Goal: Task Accomplishment & Management: Use online tool/utility

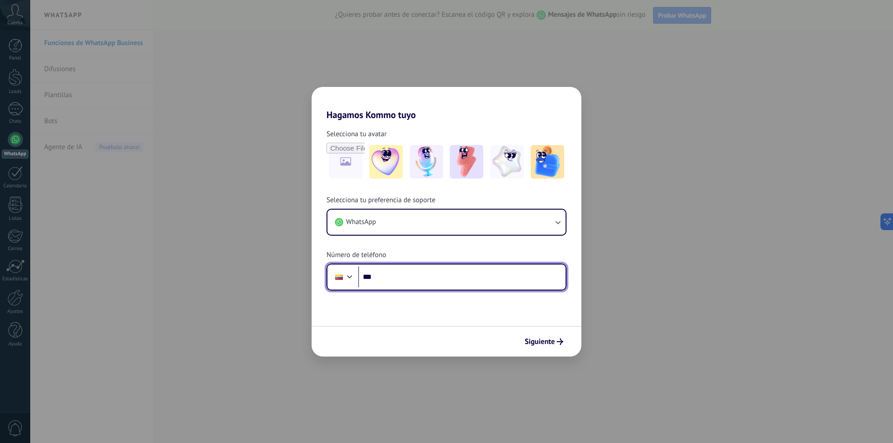
click at [401, 281] on input "***" at bounding box center [461, 276] width 207 height 21
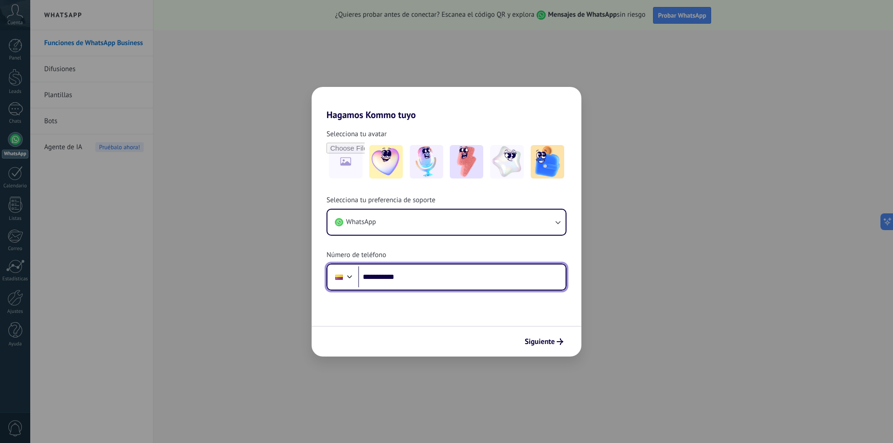
click at [442, 283] on input "**********" at bounding box center [461, 276] width 207 height 21
click at [410, 278] on input "**********" at bounding box center [461, 276] width 207 height 21
type input "**********"
click at [540, 337] on button "Siguiente" at bounding box center [543, 342] width 47 height 16
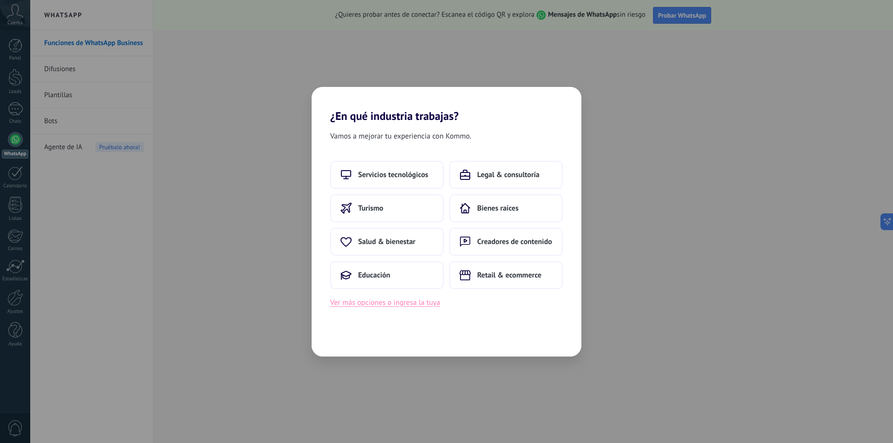
click at [411, 305] on button "Ver más opciones o ingresa la tuya" at bounding box center [385, 303] width 110 height 12
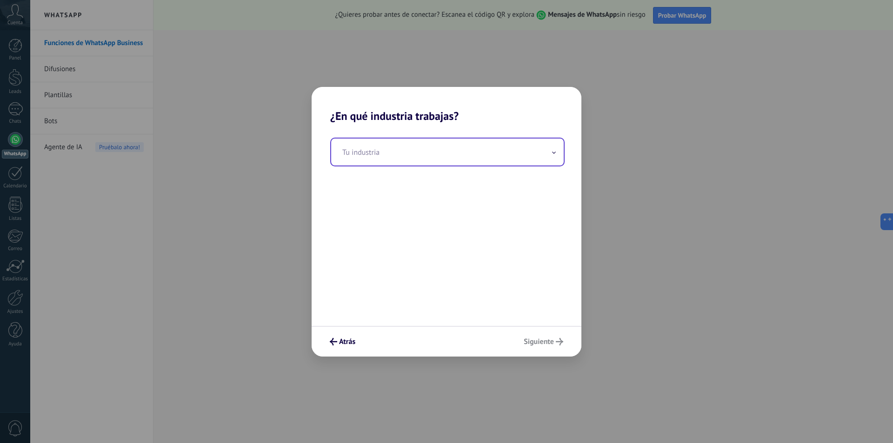
click at [535, 152] on input "text" at bounding box center [447, 152] width 233 height 27
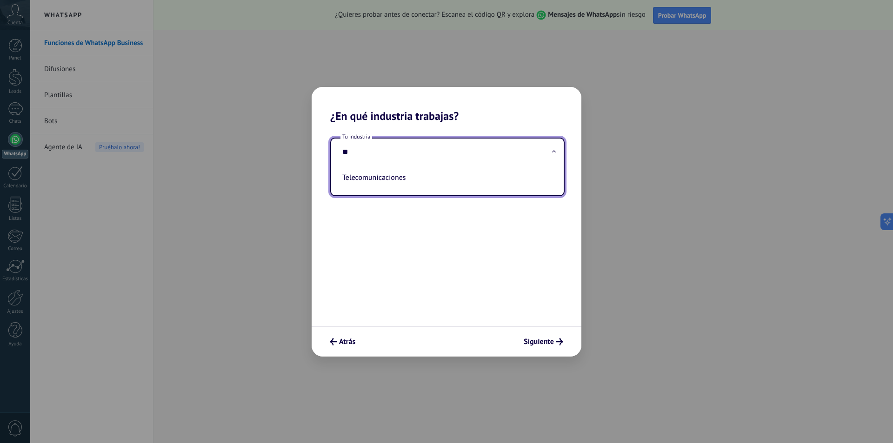
type input "*"
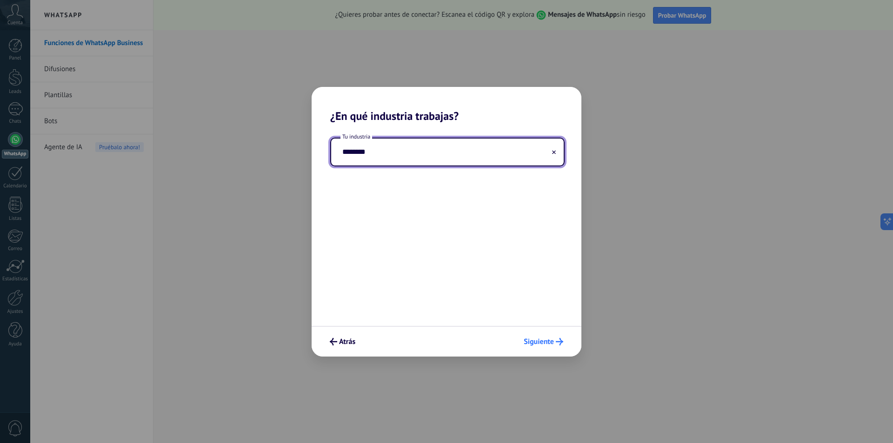
type input "********"
click at [552, 340] on span "Siguiente" at bounding box center [539, 342] width 30 height 7
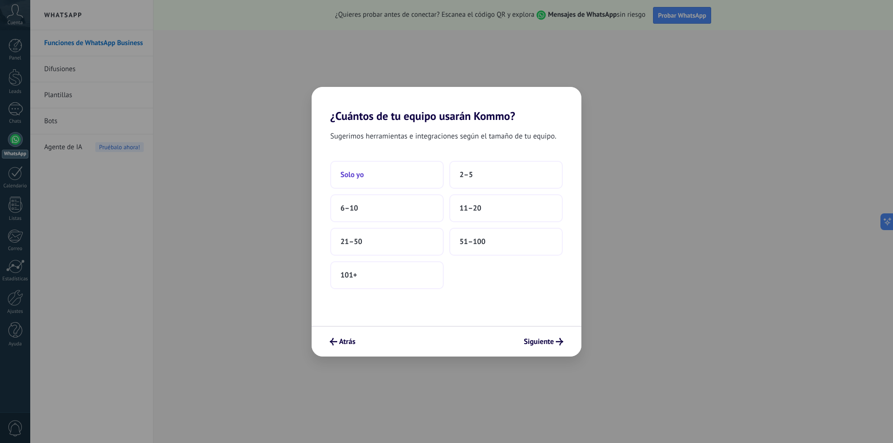
click at [365, 177] on button "Solo yo" at bounding box center [386, 175] width 113 height 28
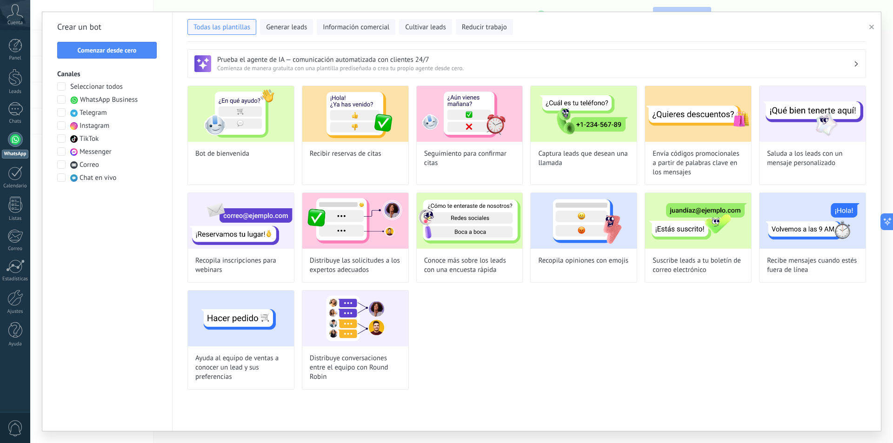
click at [112, 100] on span "WhatsApp Business" at bounding box center [109, 99] width 58 height 9
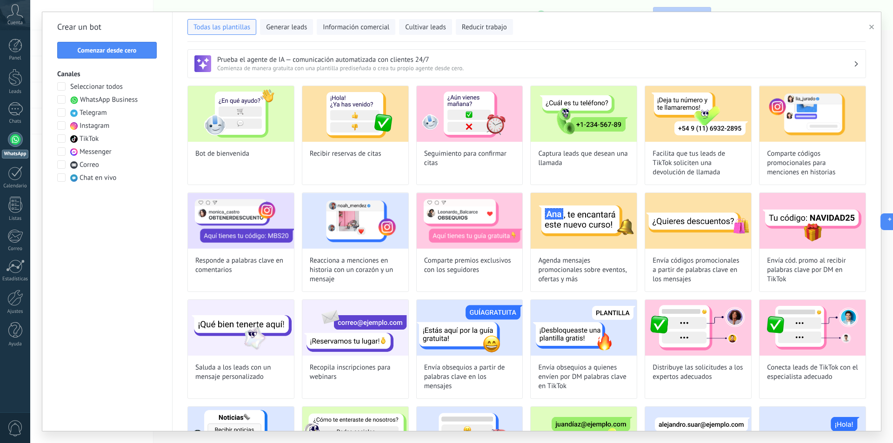
click at [113, 100] on span "WhatsApp Business" at bounding box center [109, 99] width 58 height 9
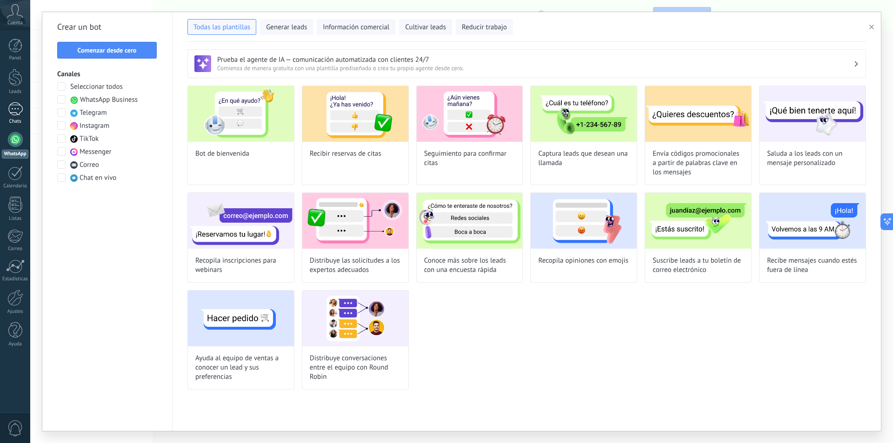
click at [17, 113] on div at bounding box center [15, 108] width 15 height 13
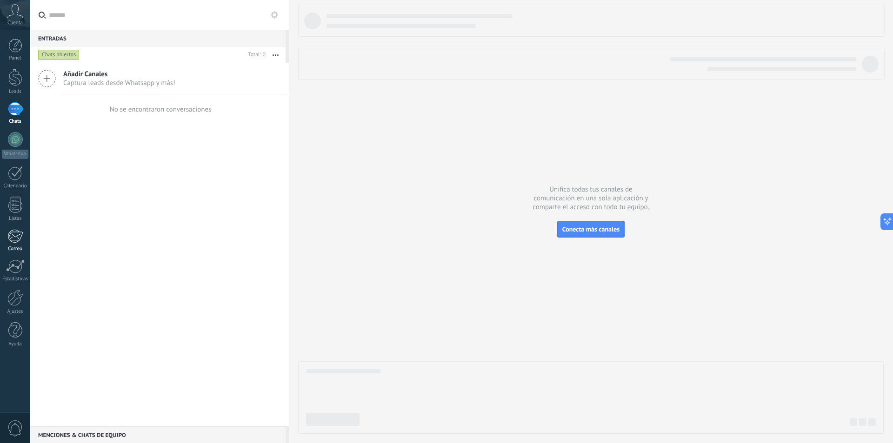
click at [12, 233] on div at bounding box center [14, 236] width 15 height 14
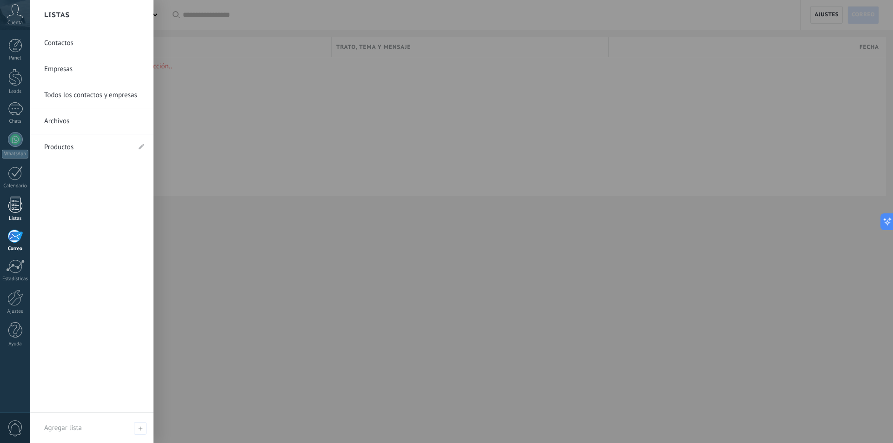
click at [16, 206] on div at bounding box center [15, 205] width 14 height 16
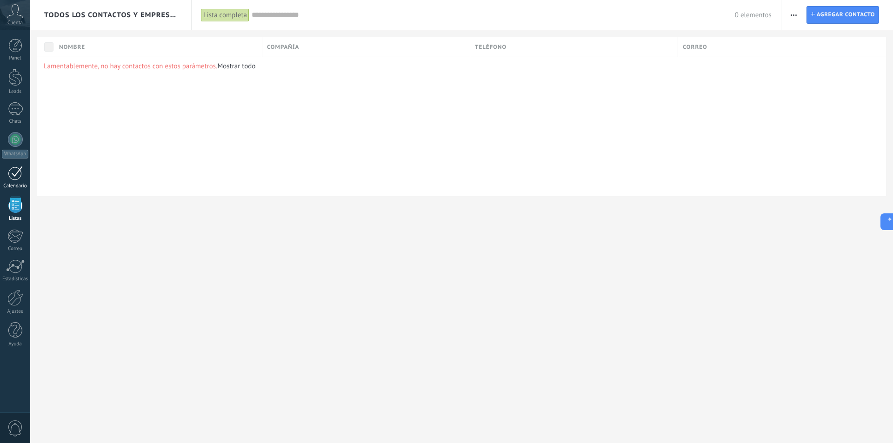
click at [14, 179] on div at bounding box center [15, 173] width 15 height 14
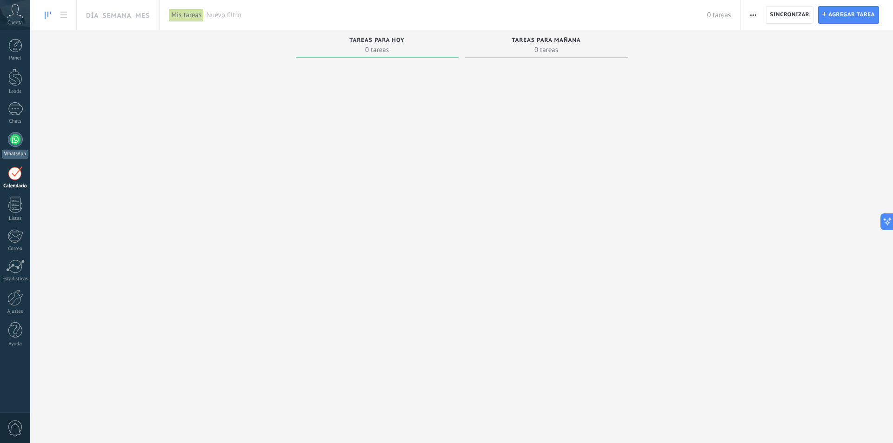
click at [15, 147] on link "WhatsApp" at bounding box center [15, 145] width 30 height 27
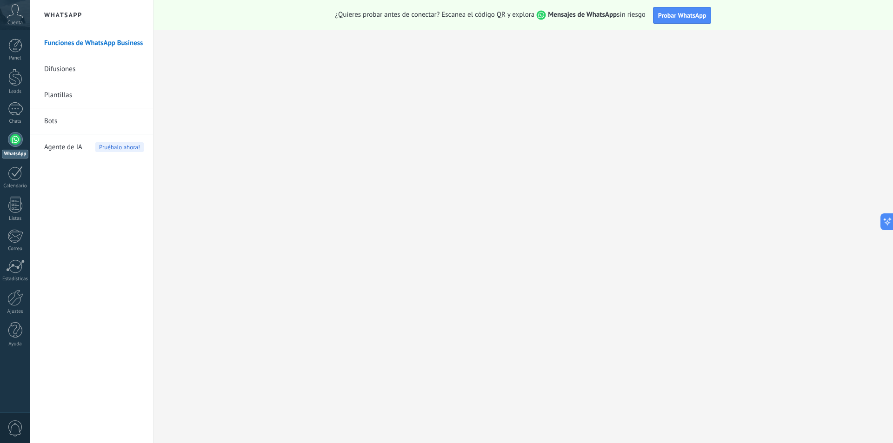
click at [66, 71] on link "Difusiones" at bounding box center [94, 69] width 100 height 26
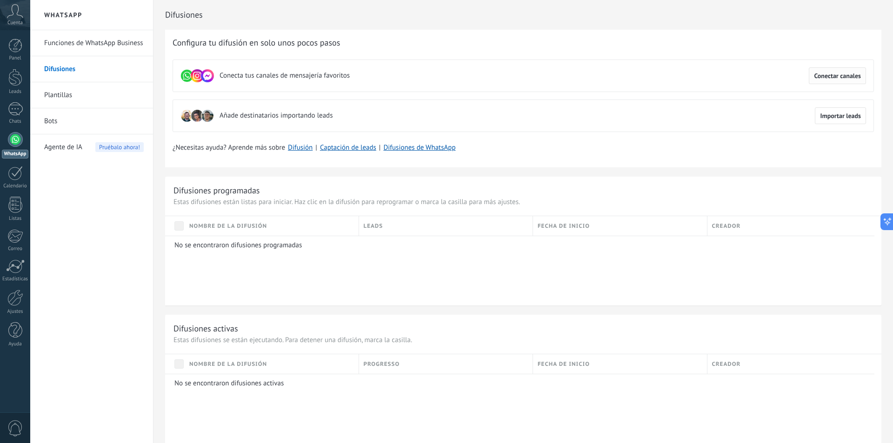
click at [828, 75] on span "Conectar canales" at bounding box center [837, 76] width 47 height 7
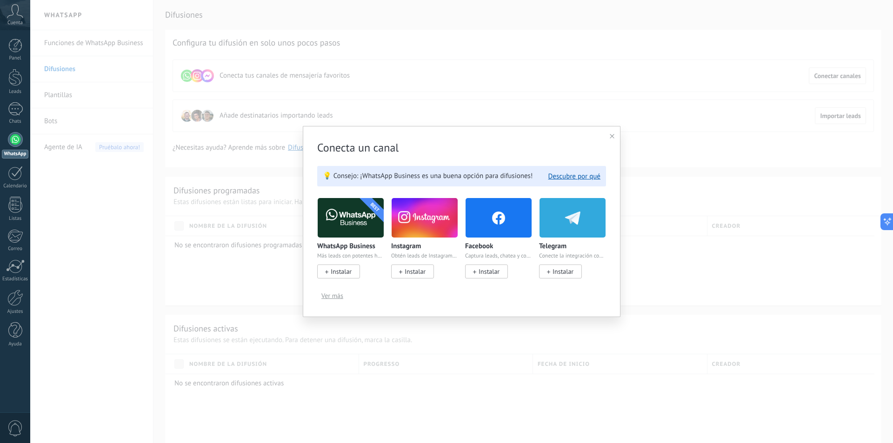
click at [350, 215] on img at bounding box center [351, 217] width 66 height 45
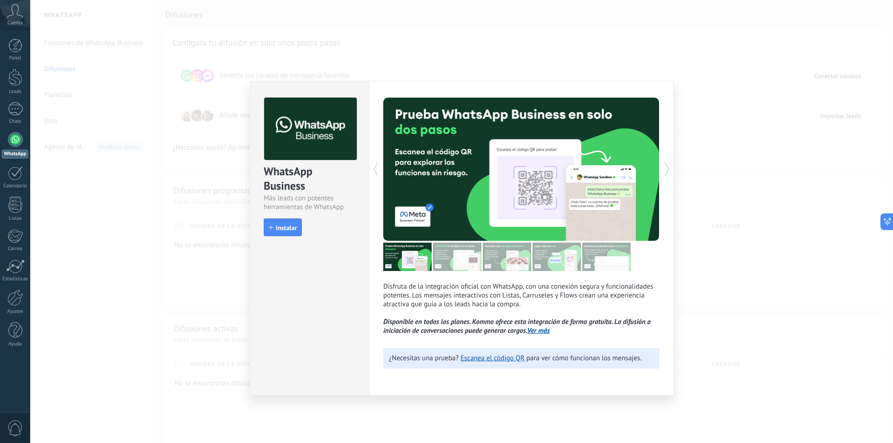
click at [498, 44] on div "WhatsApp Business Más leads con potentes herramientas de WhatsApp install Insta…" at bounding box center [461, 221] width 863 height 443
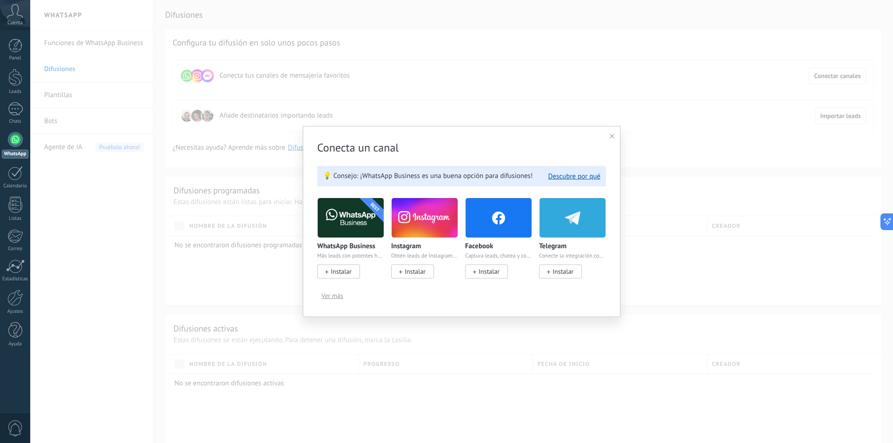
click at [610, 135] on use at bounding box center [612, 136] width 5 height 5
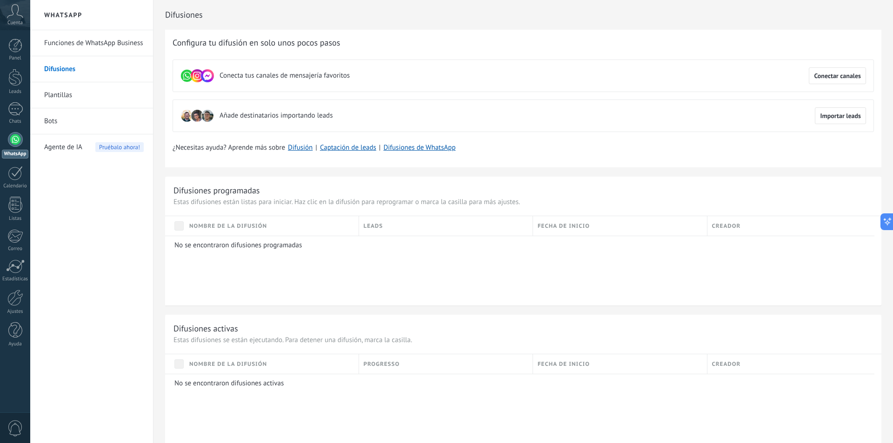
click at [73, 94] on link "Plantillas" at bounding box center [94, 95] width 100 height 26
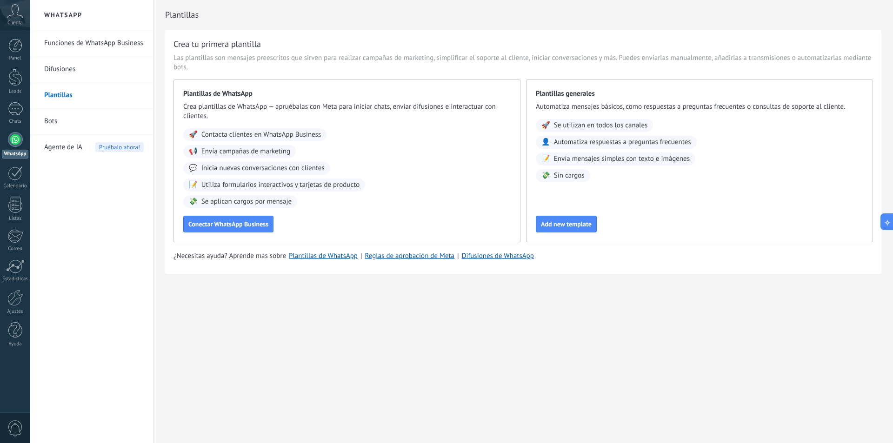
click at [80, 121] on link "Bots" at bounding box center [94, 121] width 100 height 26
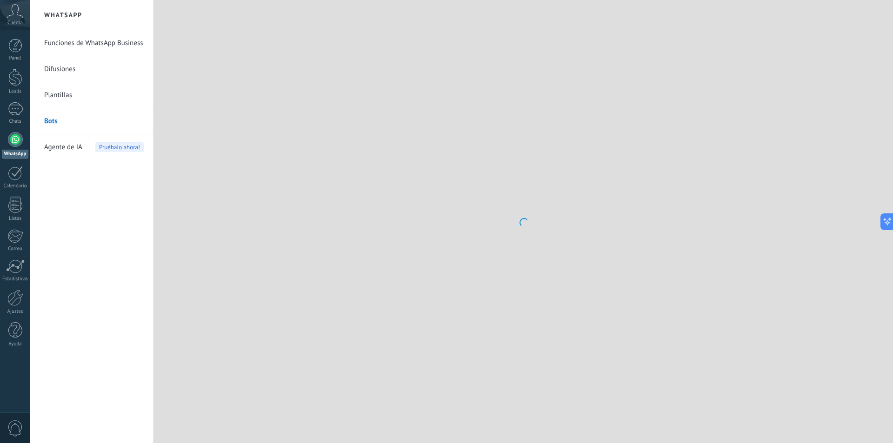
click at [20, 138] on div at bounding box center [15, 139] width 15 height 15
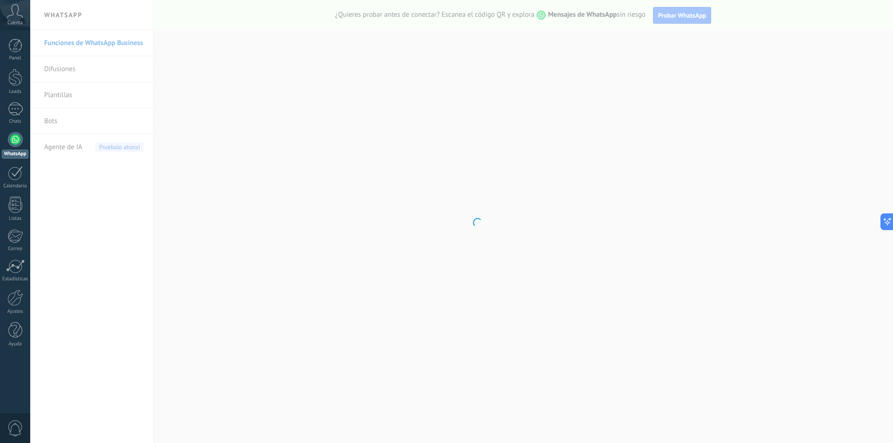
click at [15, 140] on div at bounding box center [15, 139] width 15 height 15
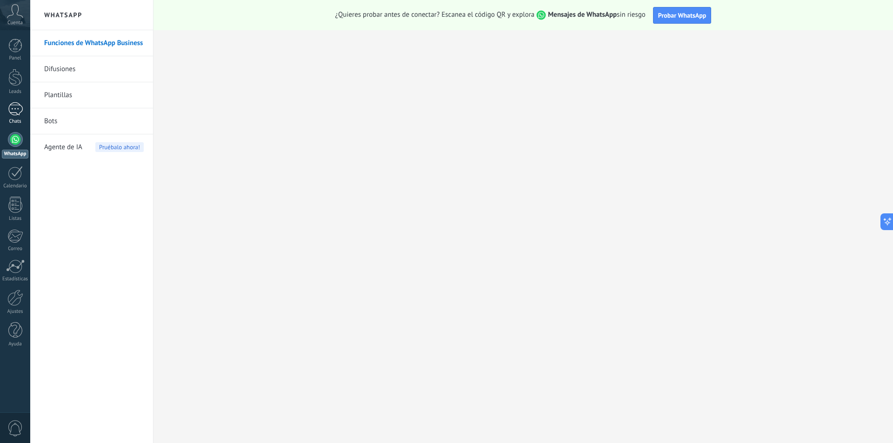
click at [13, 109] on div at bounding box center [15, 108] width 15 height 13
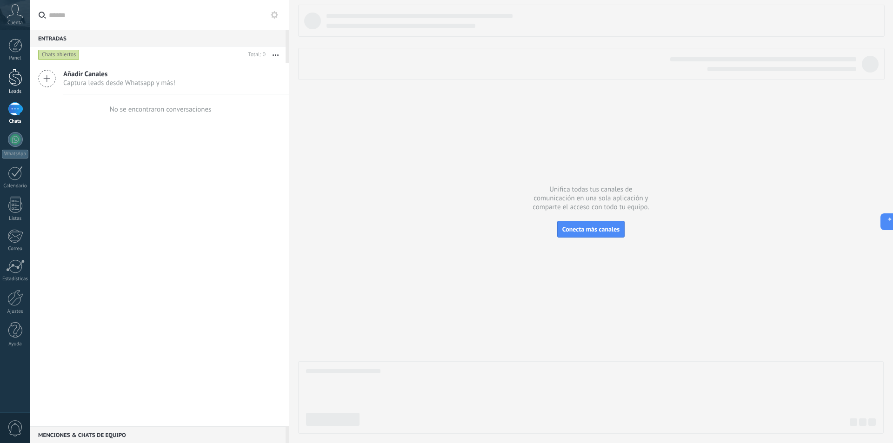
click at [11, 79] on div at bounding box center [15, 77] width 14 height 17
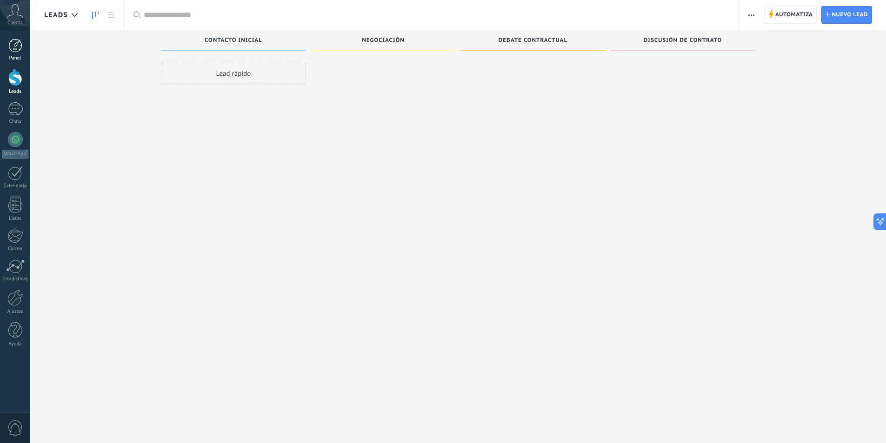
click at [14, 40] on div at bounding box center [15, 46] width 14 height 14
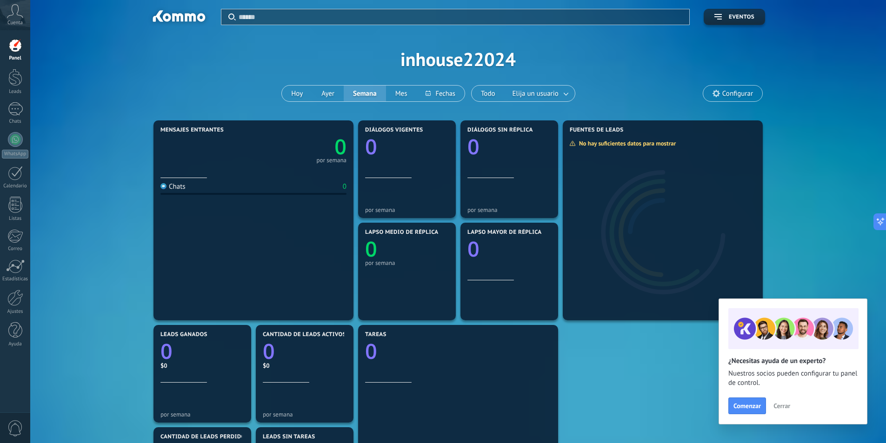
click at [18, 21] on span "Cuenta" at bounding box center [14, 23] width 15 height 6
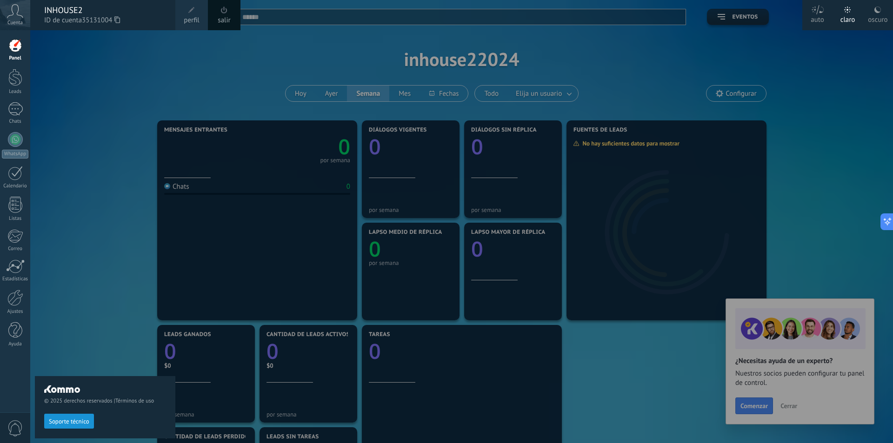
click at [15, 49] on div at bounding box center [15, 46] width 14 height 14
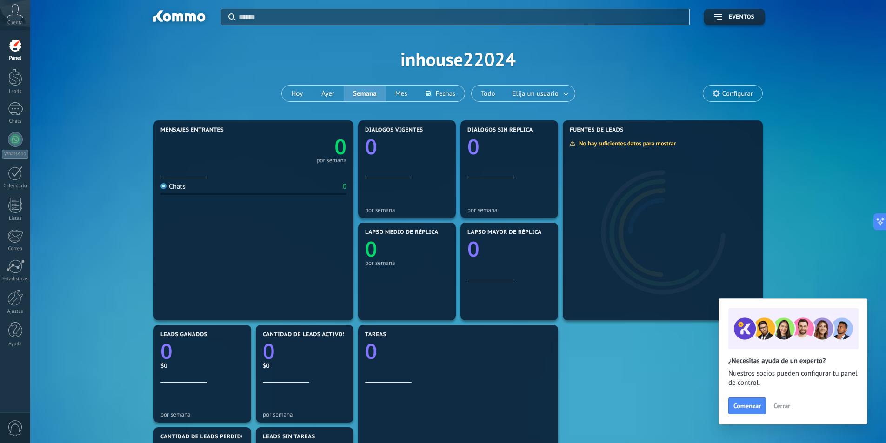
click at [181, 191] on div "Chats" at bounding box center [172, 186] width 25 height 9
click at [548, 93] on span "Elija un usuario" at bounding box center [536, 93] width 50 height 13
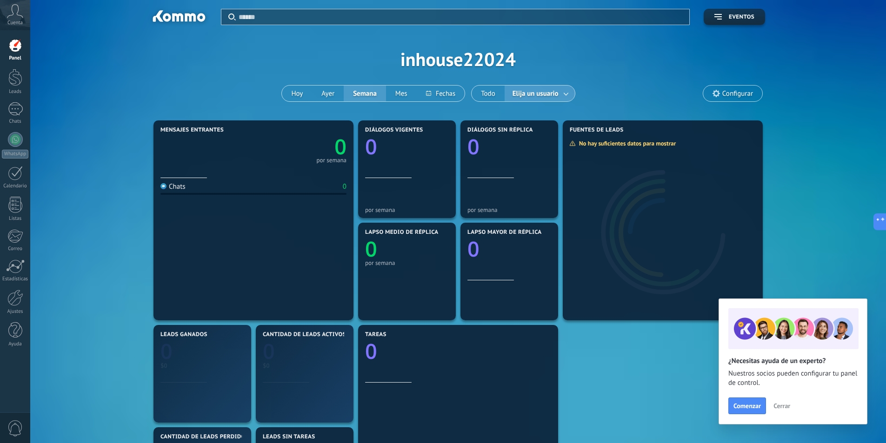
click at [548, 93] on span "Elija un usuario" at bounding box center [536, 93] width 50 height 13
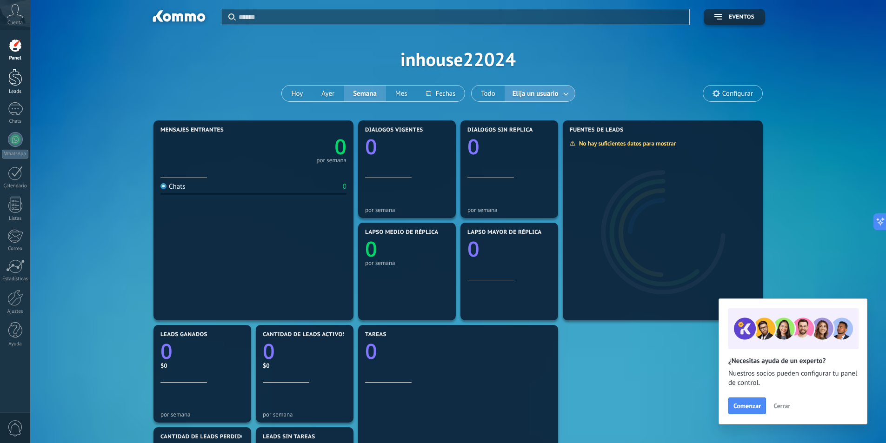
click at [17, 80] on div at bounding box center [15, 77] width 14 height 17
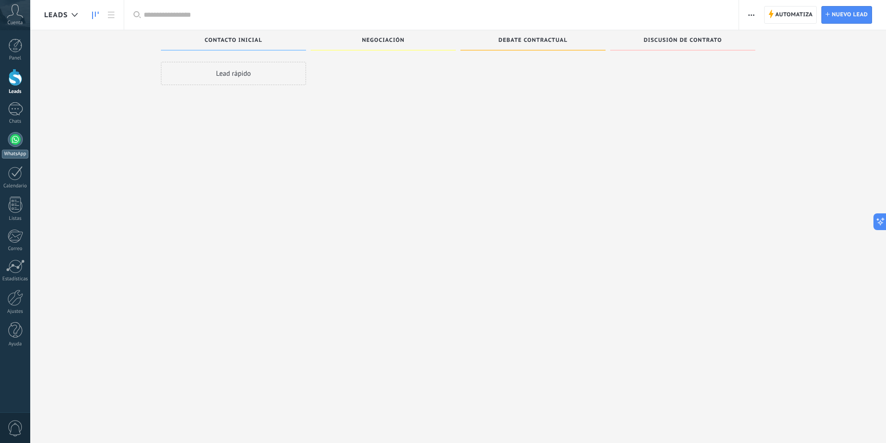
click at [16, 155] on div "WhatsApp" at bounding box center [15, 154] width 27 height 9
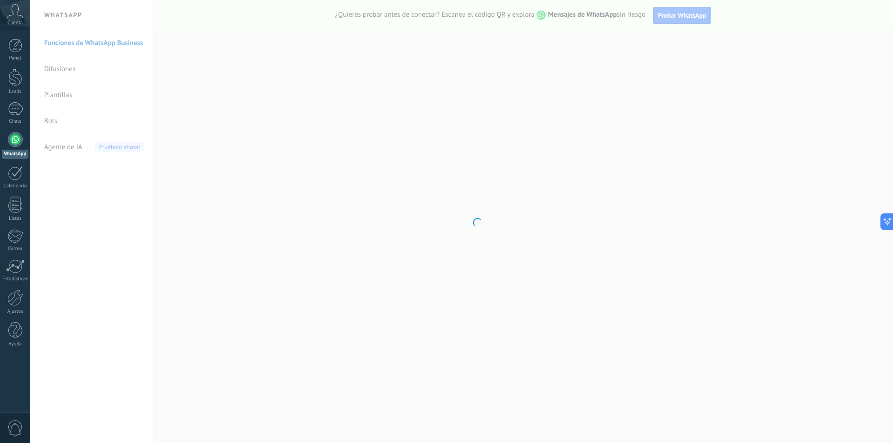
click at [92, 31] on body ".abccls-1,.abccls-2{fill-rule:evenodd}.abccls-2{fill:#fff} .abfcls-1{fill:none}…" at bounding box center [446, 221] width 893 height 443
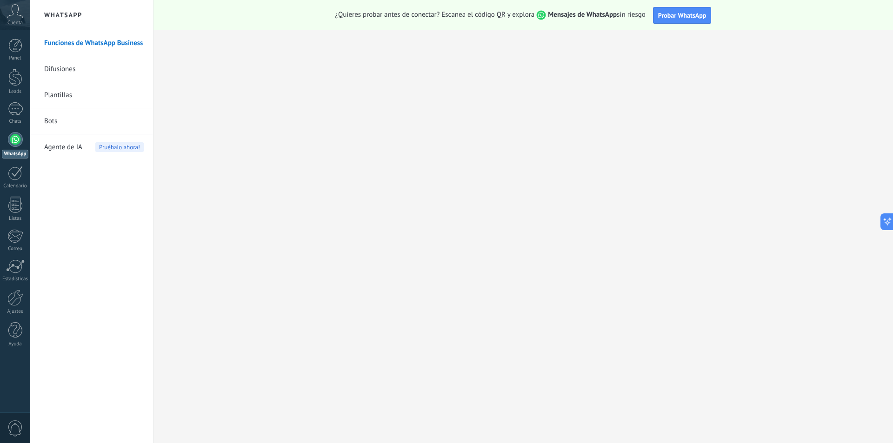
click at [90, 46] on body ".abccls-1,.abccls-2{fill-rule:evenodd}.abccls-2{fill:#fff} .abfcls-1{fill:none}…" at bounding box center [446, 221] width 893 height 443
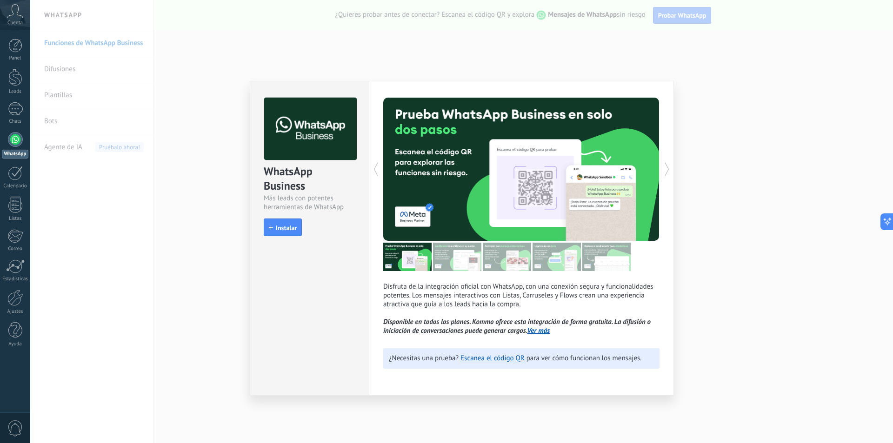
click at [291, 237] on div "WhatsApp Business Más leads con potentes herramientas de WhatsApp install Insta…" at bounding box center [309, 162] width 119 height 162
click at [289, 229] on span "Instalar" at bounding box center [286, 228] width 21 height 7
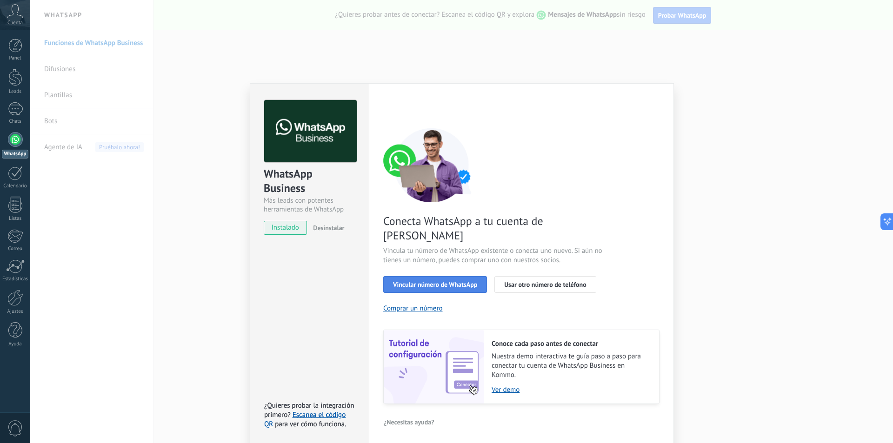
click at [433, 281] on span "Vincular número de WhatsApp" at bounding box center [435, 284] width 84 height 7
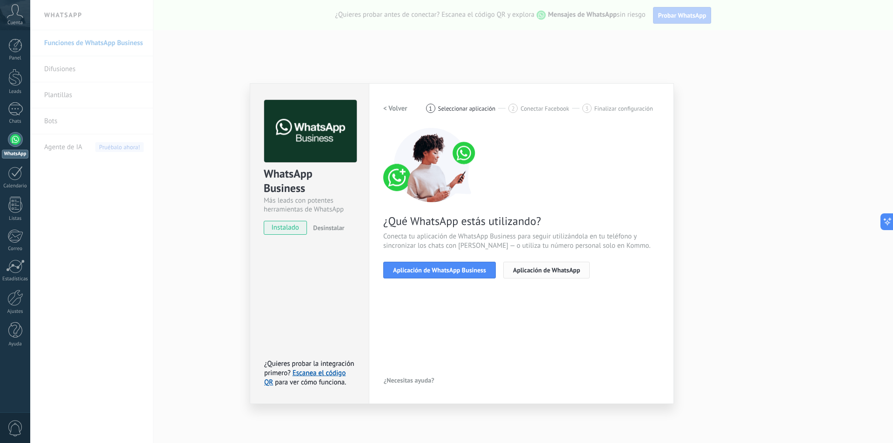
click at [534, 269] on span "Aplicación de WhatsApp" at bounding box center [546, 270] width 67 height 7
